Goal: Transaction & Acquisition: Purchase product/service

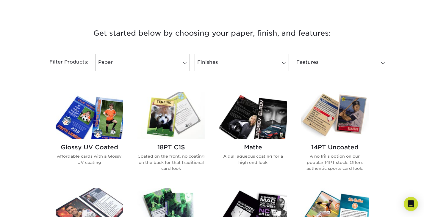
scroll to position [238, 0]
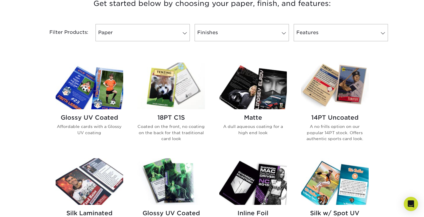
click at [68, 116] on h2 "Glossy UV Coated" at bounding box center [89, 117] width 67 height 7
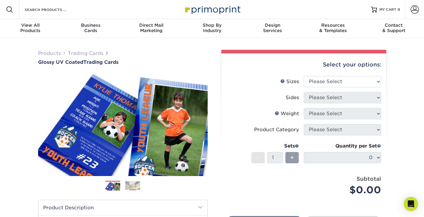
scroll to position [30, 0]
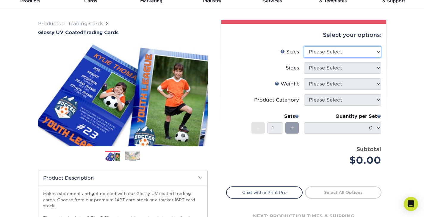
click at [336, 51] on select "Please Select 2.5" x 3.5"" at bounding box center [342, 51] width 77 height 11
select select "2.50x3.50"
click at [304, 46] on select "Please Select 2.5" x 3.5"" at bounding box center [342, 51] width 77 height 11
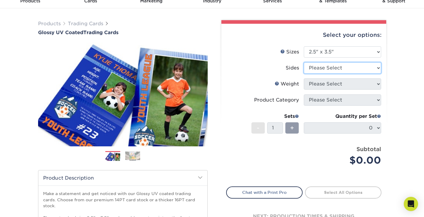
click at [334, 69] on select "Please Select Print Both Sides Print Front Only" at bounding box center [342, 67] width 77 height 11
select select "13abbda7-1d64-4f25-8bb2-c179b224825d"
click at [304, 62] on select "Please Select Print Both Sides Print Front Only" at bounding box center [342, 67] width 77 height 11
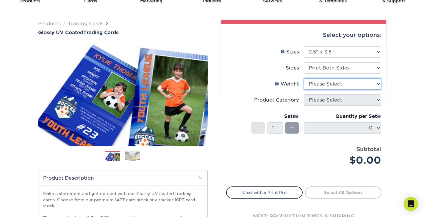
click at [338, 84] on select "Please Select 16PT 14PT 18PT C1S" at bounding box center [342, 83] width 77 height 11
select select "14PT"
click at [304, 78] on select "Please Select 16PT 14PT 18PT C1S" at bounding box center [342, 83] width 77 height 11
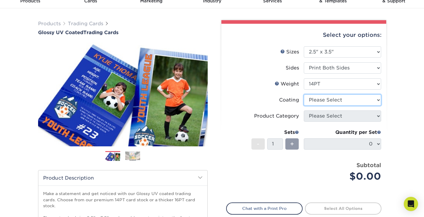
click at [337, 102] on select at bounding box center [342, 100] width 77 height 11
select select "1e8116af-acfc-44b1-83dc-8181aa338834"
click at [304, 95] on select at bounding box center [342, 100] width 77 height 11
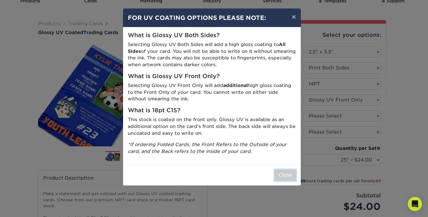
click at [280, 175] on button "Close" at bounding box center [285, 175] width 21 height 11
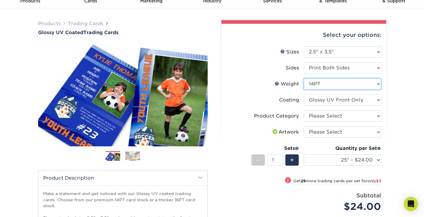
click at [356, 87] on select "Please Select 16PT 14PT 18PT C1S" at bounding box center [342, 83] width 77 height 11
select select "18PTC1S"
click at [304, 78] on select "Please Select 16PT 14PT 18PT C1S" at bounding box center [342, 83] width 77 height 11
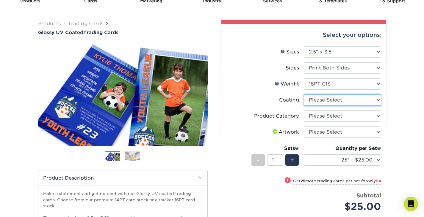
click at [315, 99] on select at bounding box center [342, 100] width 77 height 11
select select "1e8116af-acfc-44b1-83dc-8181aa338834"
click at [304, 95] on select at bounding box center [342, 100] width 77 height 11
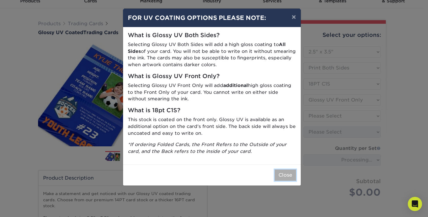
click at [287, 176] on button "Close" at bounding box center [285, 175] width 21 height 11
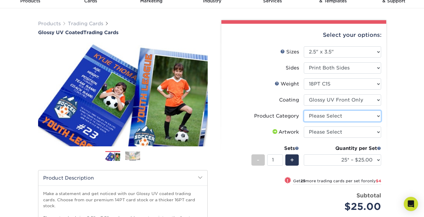
click at [336, 117] on select "Please Select Trading Cards" at bounding box center [342, 116] width 77 height 11
select select "c2f9bce9-36c2-409d-b101-c29d9d031e18"
click at [304, 111] on select "Please Select Trading Cards" at bounding box center [342, 116] width 77 height 11
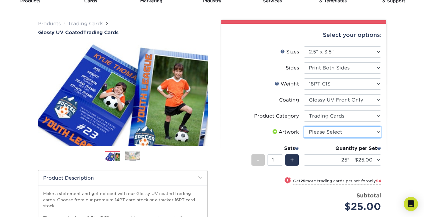
click at [335, 133] on select "Please Select I will upload files I need a design - $100" at bounding box center [342, 132] width 77 height 11
select select "upload"
click at [304, 127] on select "Please Select I will upload files I need a design - $100" at bounding box center [342, 132] width 77 height 11
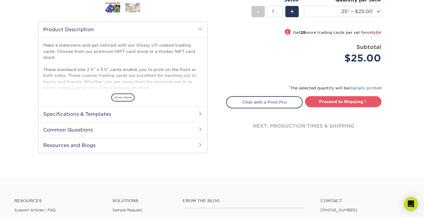
scroll to position [208, 0]
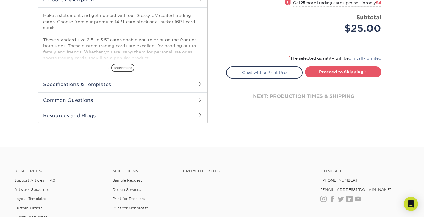
click at [194, 86] on h2 "Specifications & Templates" at bounding box center [122, 84] width 169 height 15
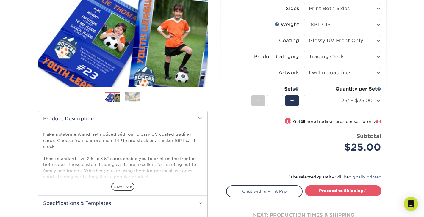
scroll to position [0, 0]
